Goal: Information Seeking & Learning: Learn about a topic

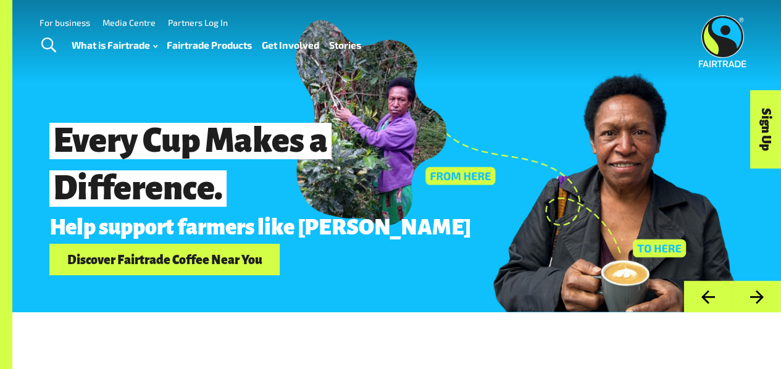
click at [188, 46] on link "Fairtrade Products" at bounding box center [209, 44] width 85 height 17
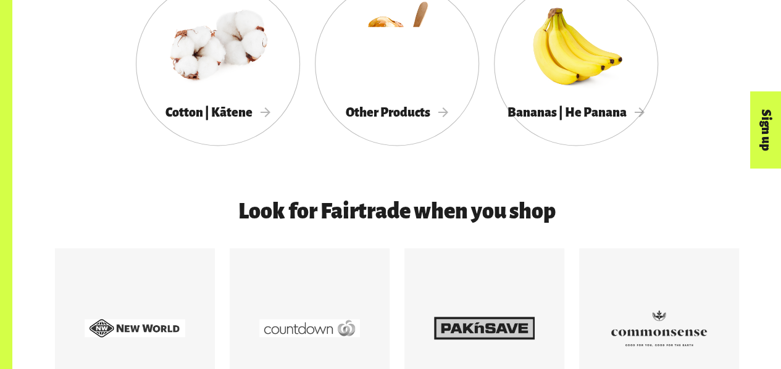
scroll to position [930, 0]
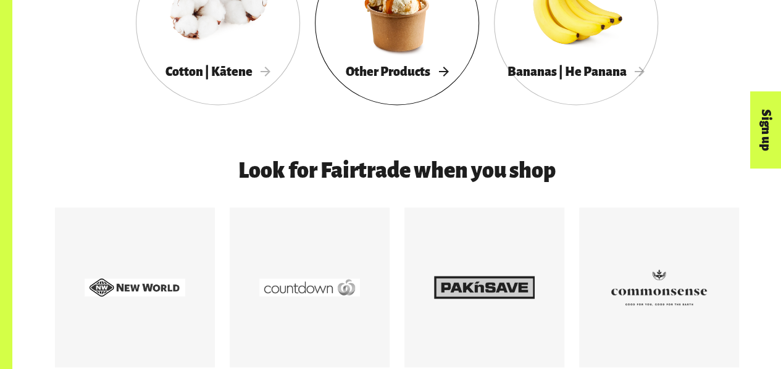
click at [422, 78] on span "Other Products" at bounding box center [397, 72] width 102 height 14
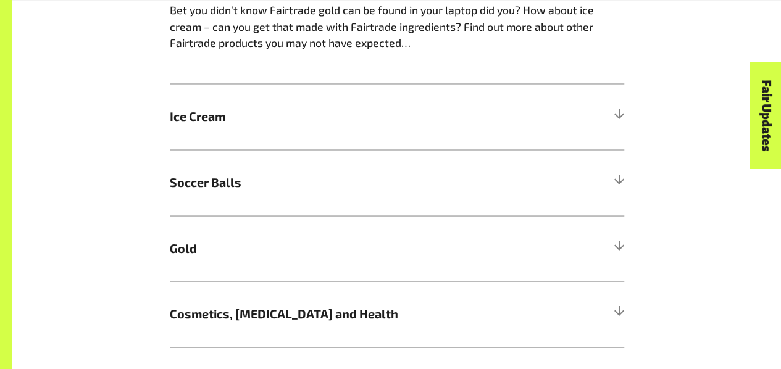
scroll to position [1128, 0]
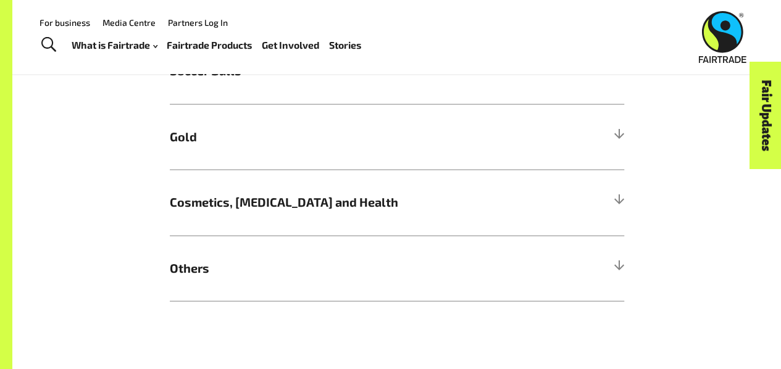
click at [239, 28] on header "Menu For business Media Centre Partners Log In What is Fairtrade How Fairtrade …" at bounding box center [390, 37] width 781 height 74
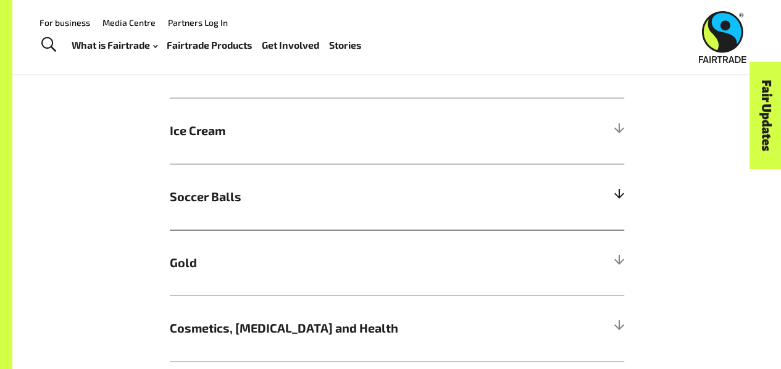
click at [268, 210] on h5 "Soccer Balls" at bounding box center [397, 197] width 454 height 66
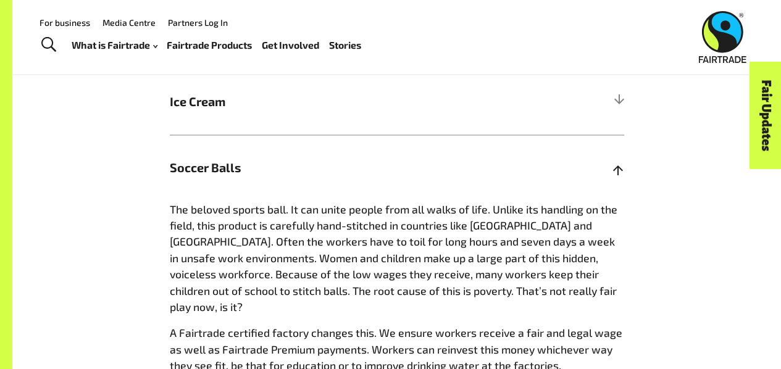
scroll to position [1031, 0]
click at [258, 155] on h5 "Soccer Balls" at bounding box center [397, 168] width 454 height 66
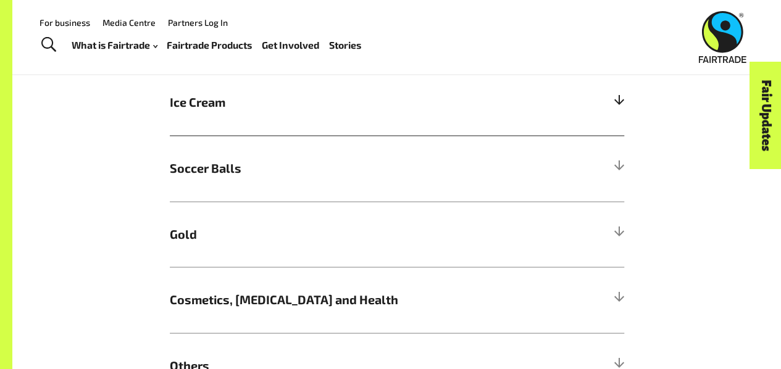
click at [274, 106] on span "Ice Cream" at bounding box center [340, 102] width 341 height 19
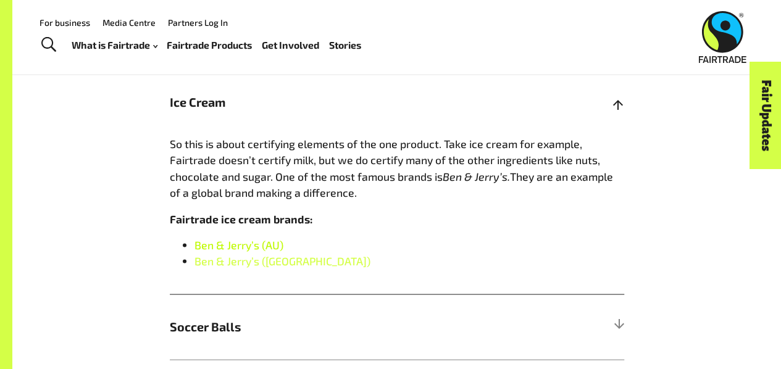
click at [210, 246] on link "Ben & Jerry’s (AU)" at bounding box center [238, 245] width 89 height 14
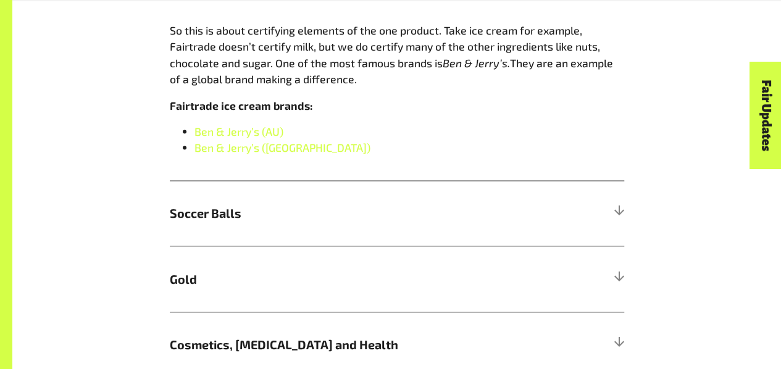
scroll to position [1148, 0]
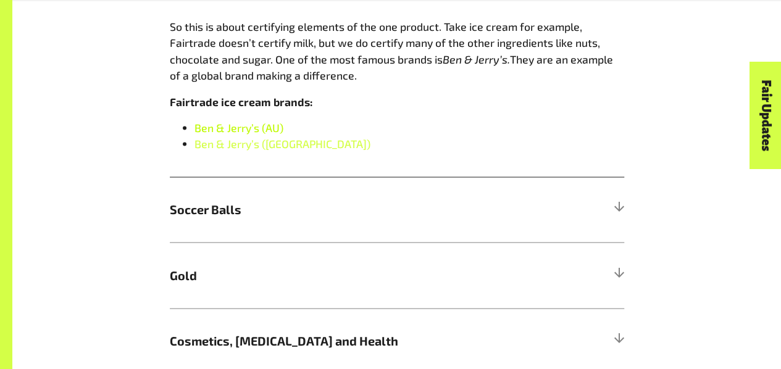
click at [227, 134] on link "Ben & Jerry’s (AU)" at bounding box center [238, 127] width 89 height 14
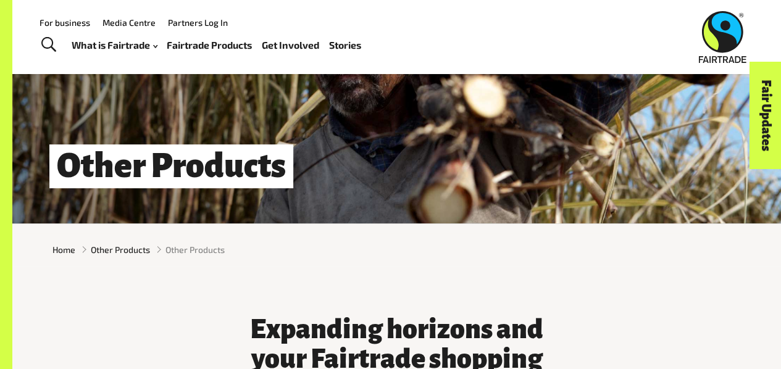
scroll to position [88, 0]
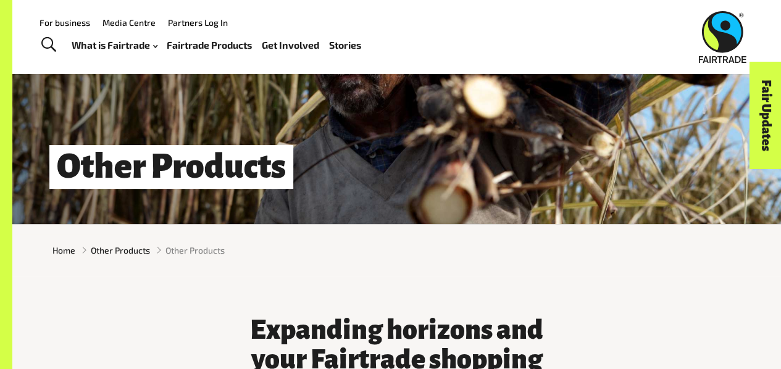
click at [181, 44] on link "Fairtrade Products" at bounding box center [209, 44] width 85 height 17
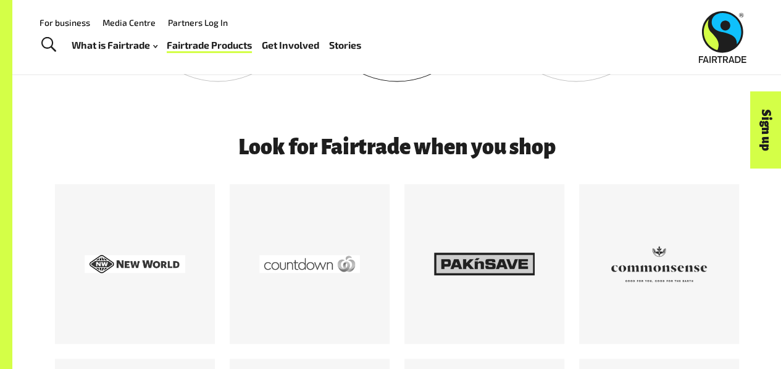
scroll to position [795, 0]
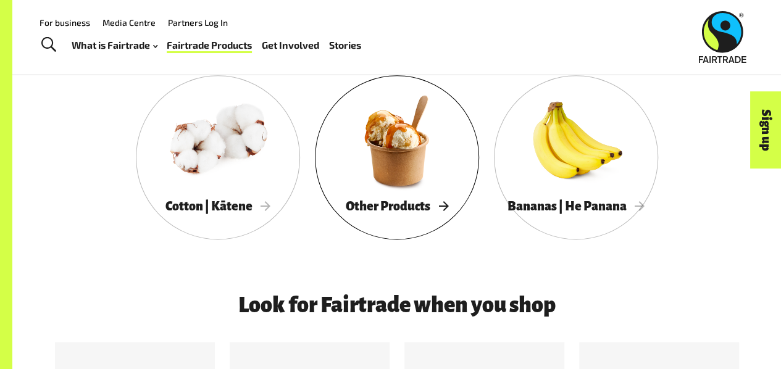
click at [400, 166] on div at bounding box center [397, 140] width 164 height 107
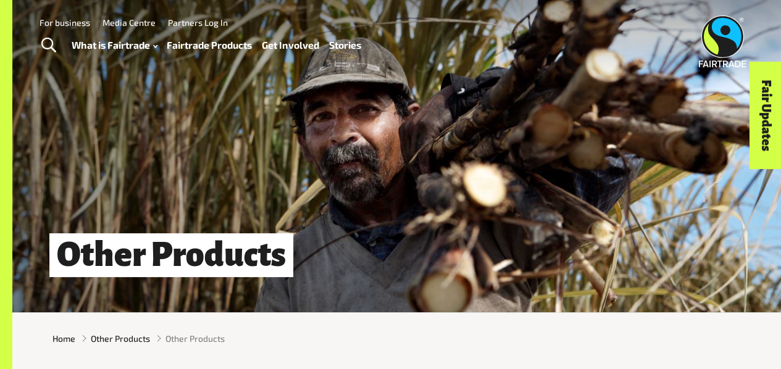
click at [196, 41] on link "Fairtrade Products" at bounding box center [209, 44] width 85 height 17
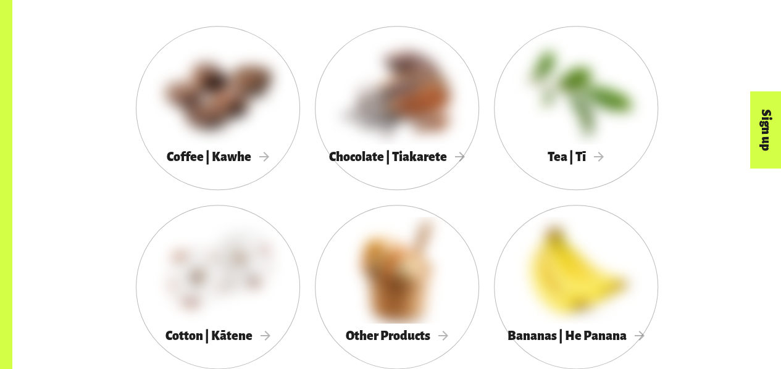
scroll to position [702, 0]
